Goal: Task Accomplishment & Management: Manage account settings

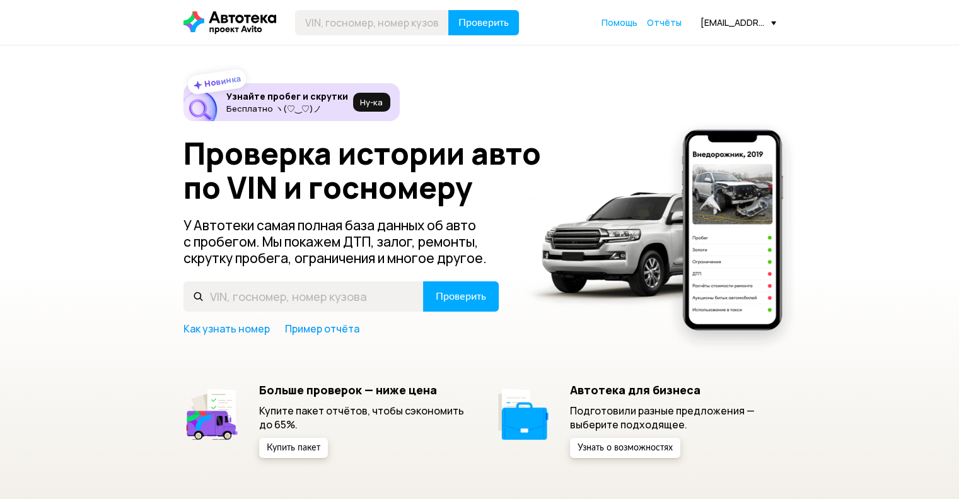
click at [769, 23] on div "[EMAIL_ADDRESS][DOMAIN_NAME]" at bounding box center [738, 22] width 76 height 12
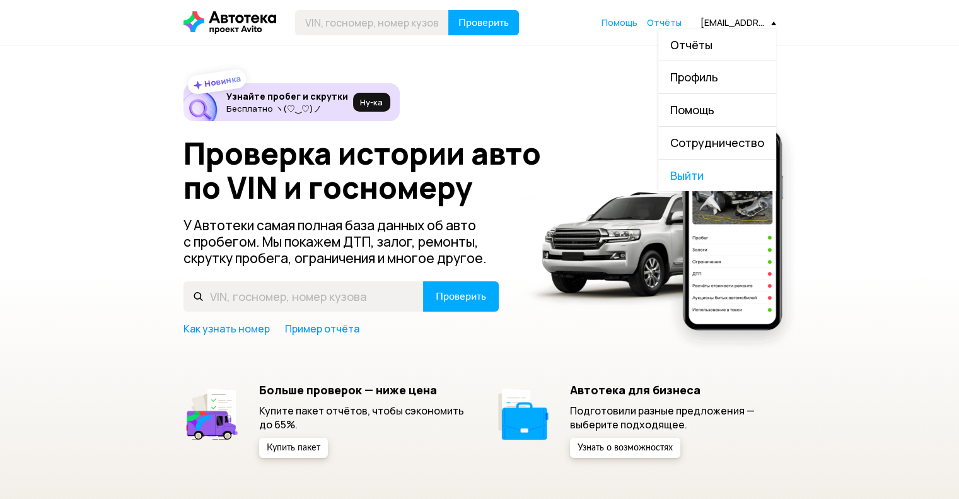
click at [701, 173] on span "Выйти" at bounding box center [717, 175] width 118 height 32
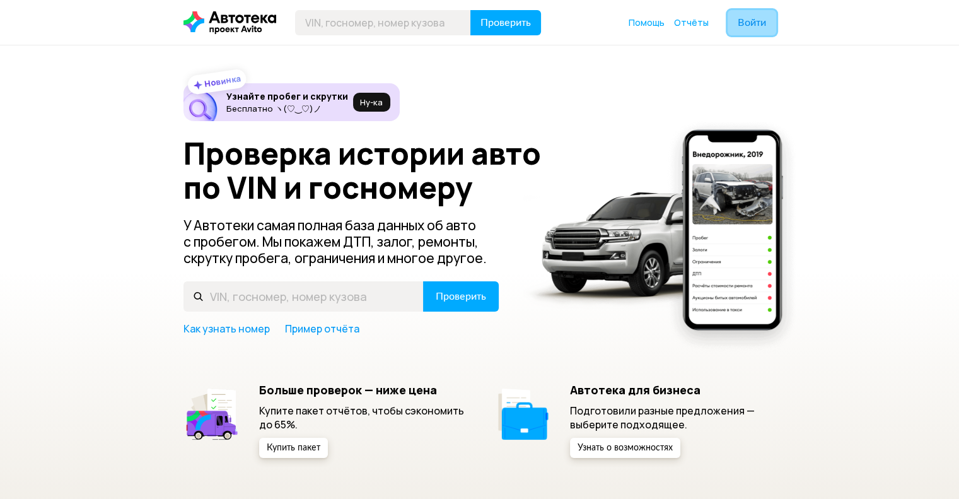
click at [746, 26] on span "Войти" at bounding box center [751, 23] width 28 height 10
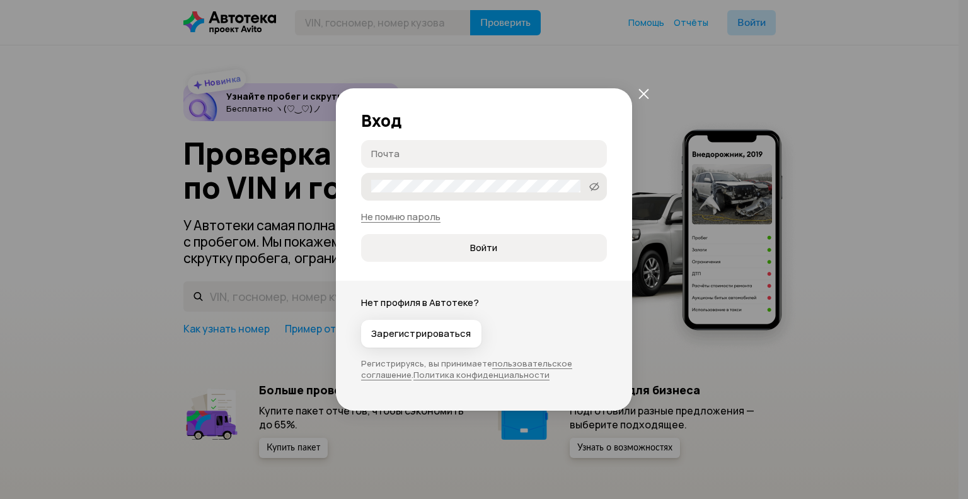
type input "[EMAIL_ADDRESS][DOMAIN_NAME]"
click at [431, 153] on input "[EMAIL_ADDRESS][DOMAIN_NAME]" at bounding box center [479, 153] width 217 height 13
click at [514, 152] on input "[EMAIL_ADDRESS][DOMAIN_NAME]" at bounding box center [479, 153] width 217 height 13
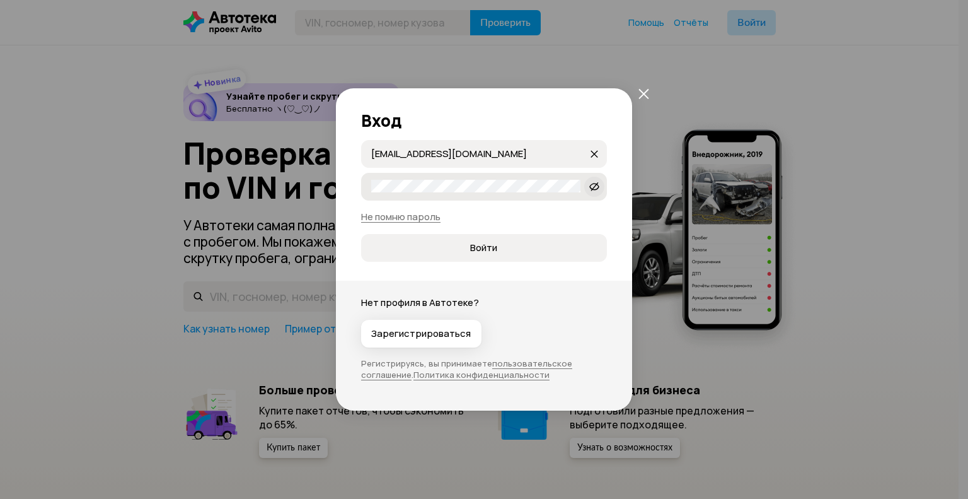
click at [595, 182] on icon at bounding box center [594, 186] width 10 height 13
click at [482, 251] on span "Войти" at bounding box center [483, 247] width 27 height 13
